Goal: Check status: Check status

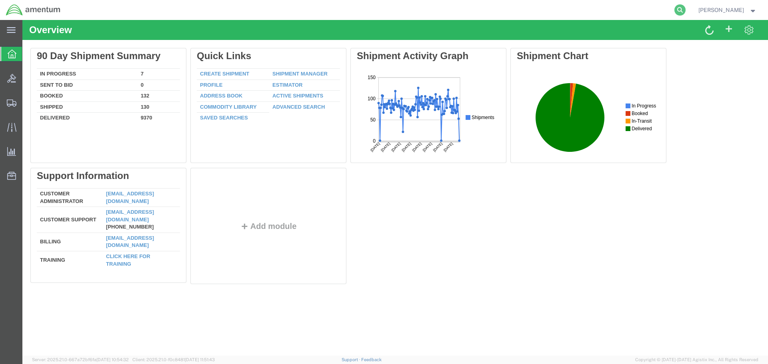
click at [685, 9] on icon at bounding box center [679, 9] width 11 height 11
paste input "57101790"
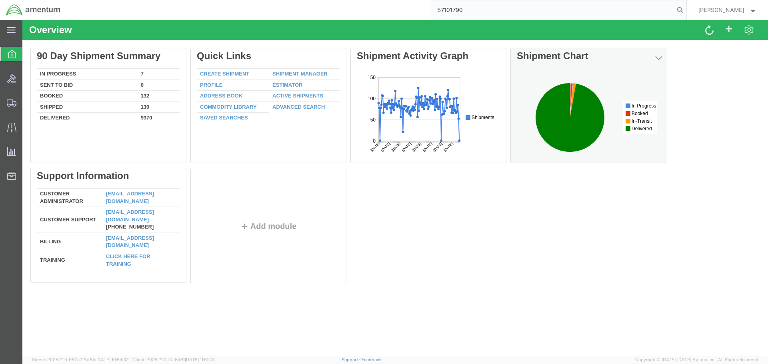
type input "57101790"
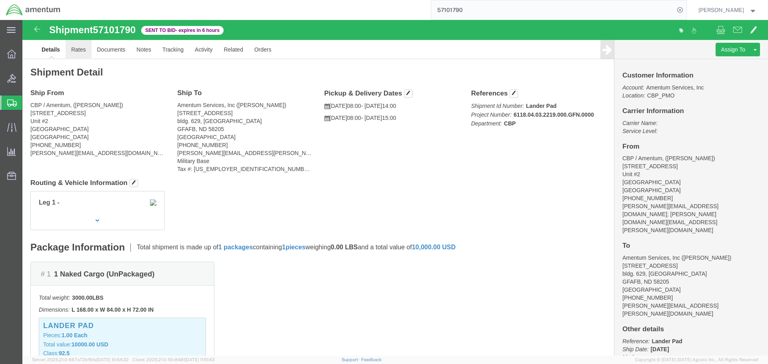
click link "Rates"
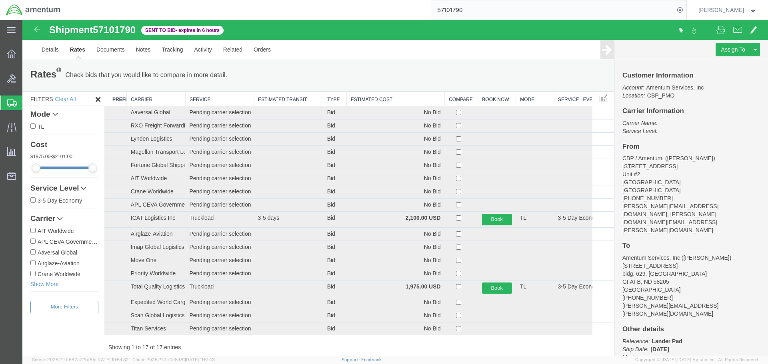
click at [383, 97] on th "Estimated Cost" at bounding box center [395, 99] width 98 height 15
